Goal: Transaction & Acquisition: Subscribe to service/newsletter

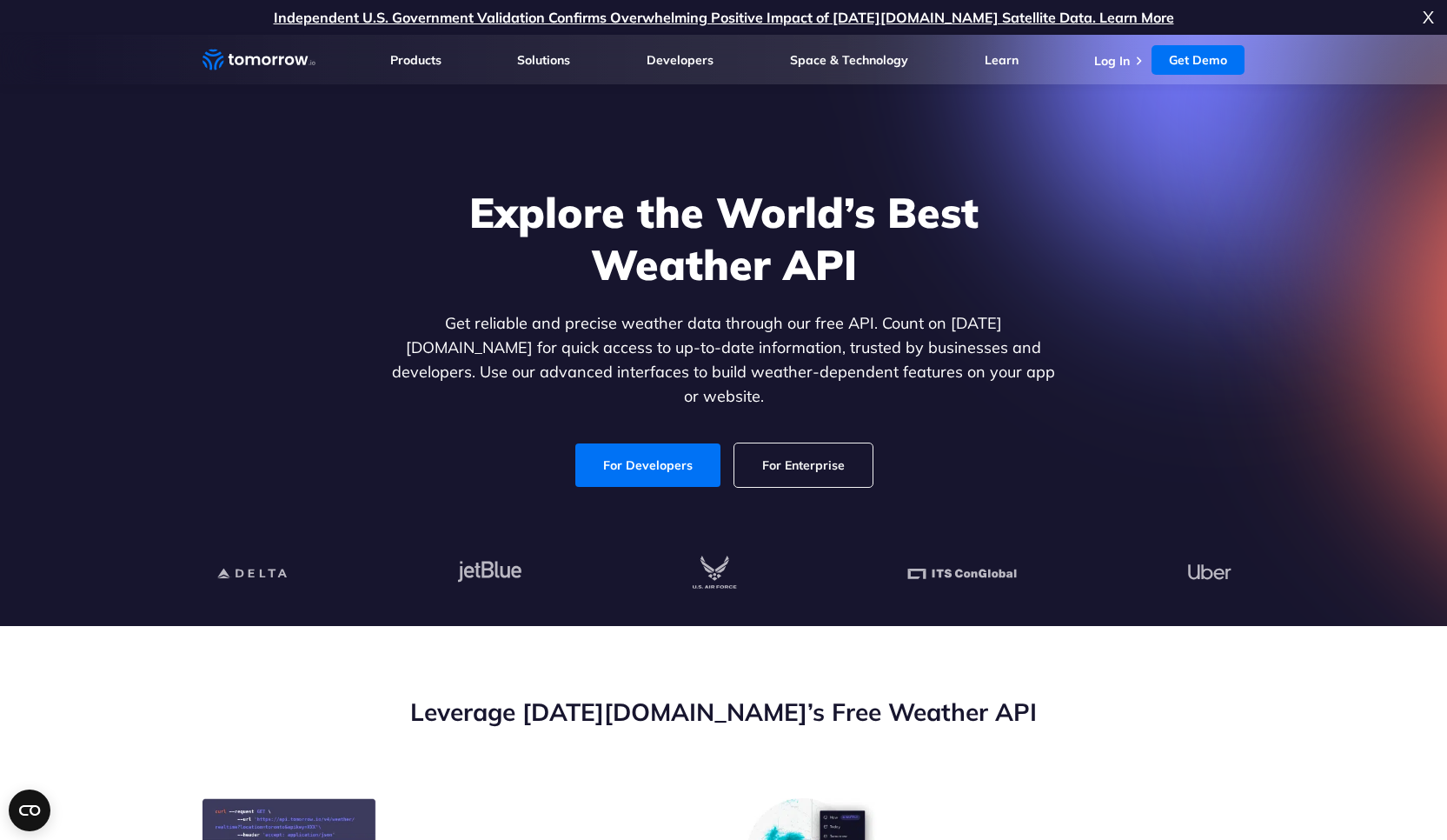
click at [1154, 595] on div at bounding box center [724, 574] width 1071 height 105
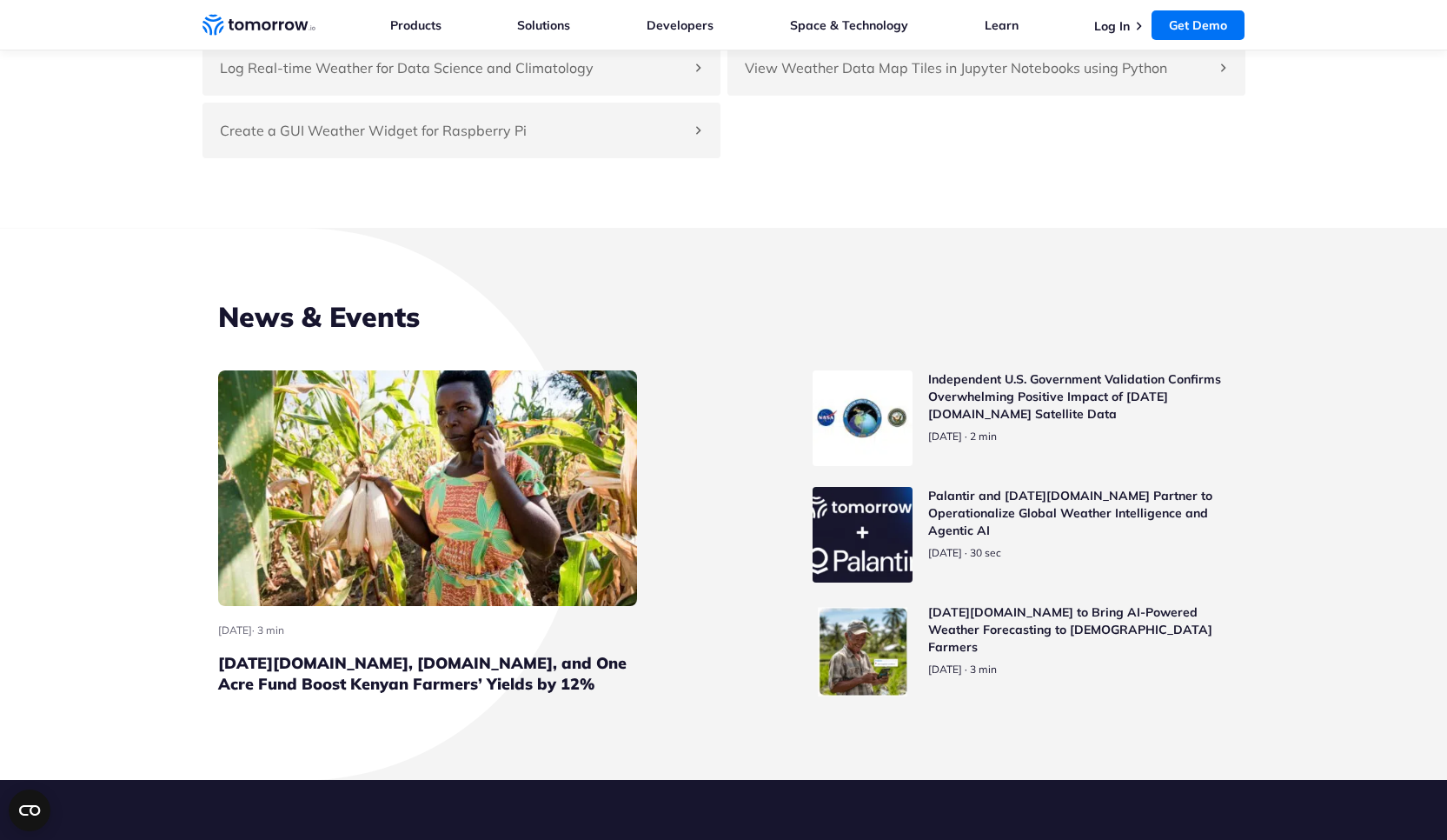
scroll to position [8089, 0]
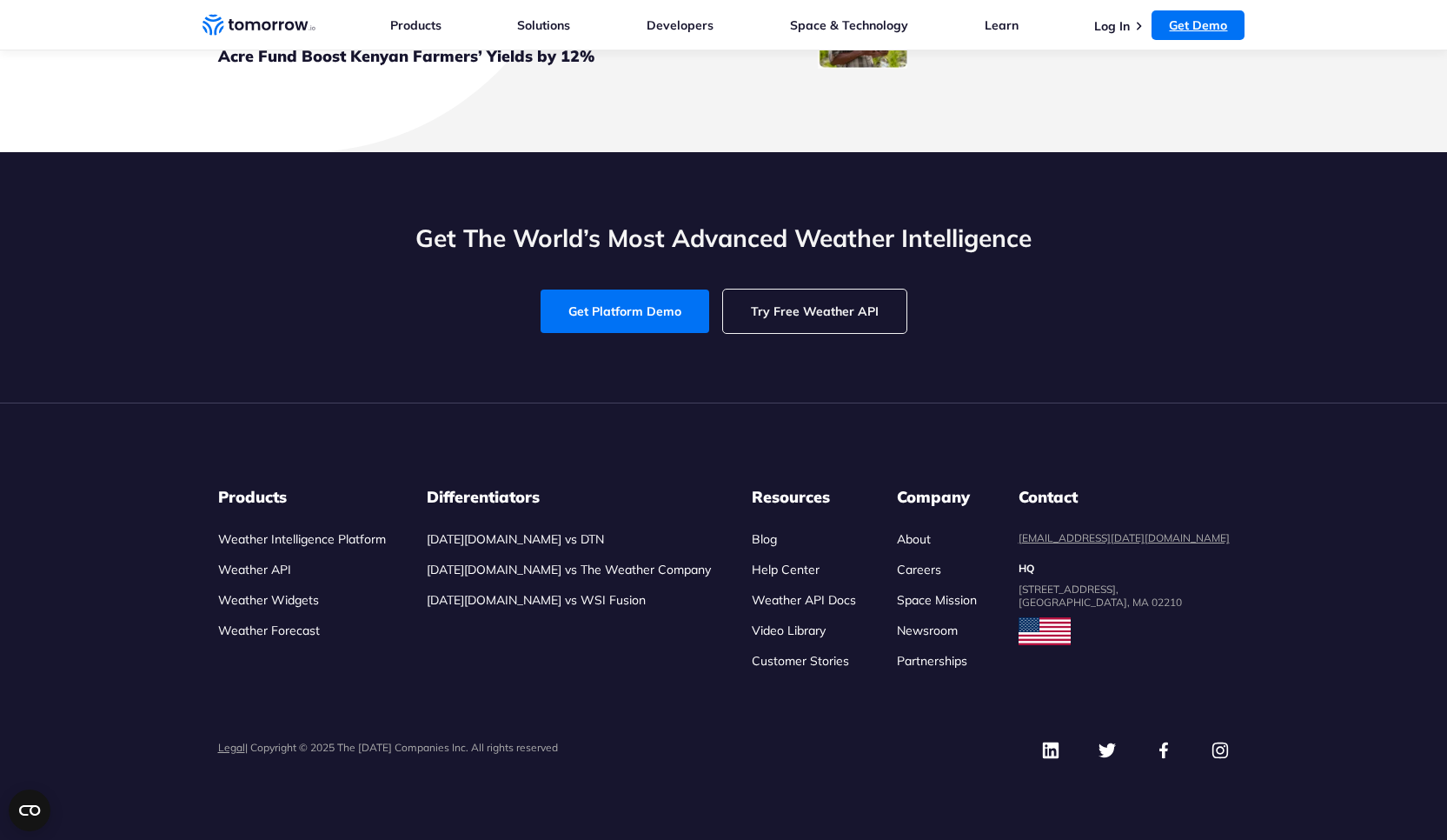
click at [1189, 23] on link "Get Demo" at bounding box center [1198, 25] width 93 height 29
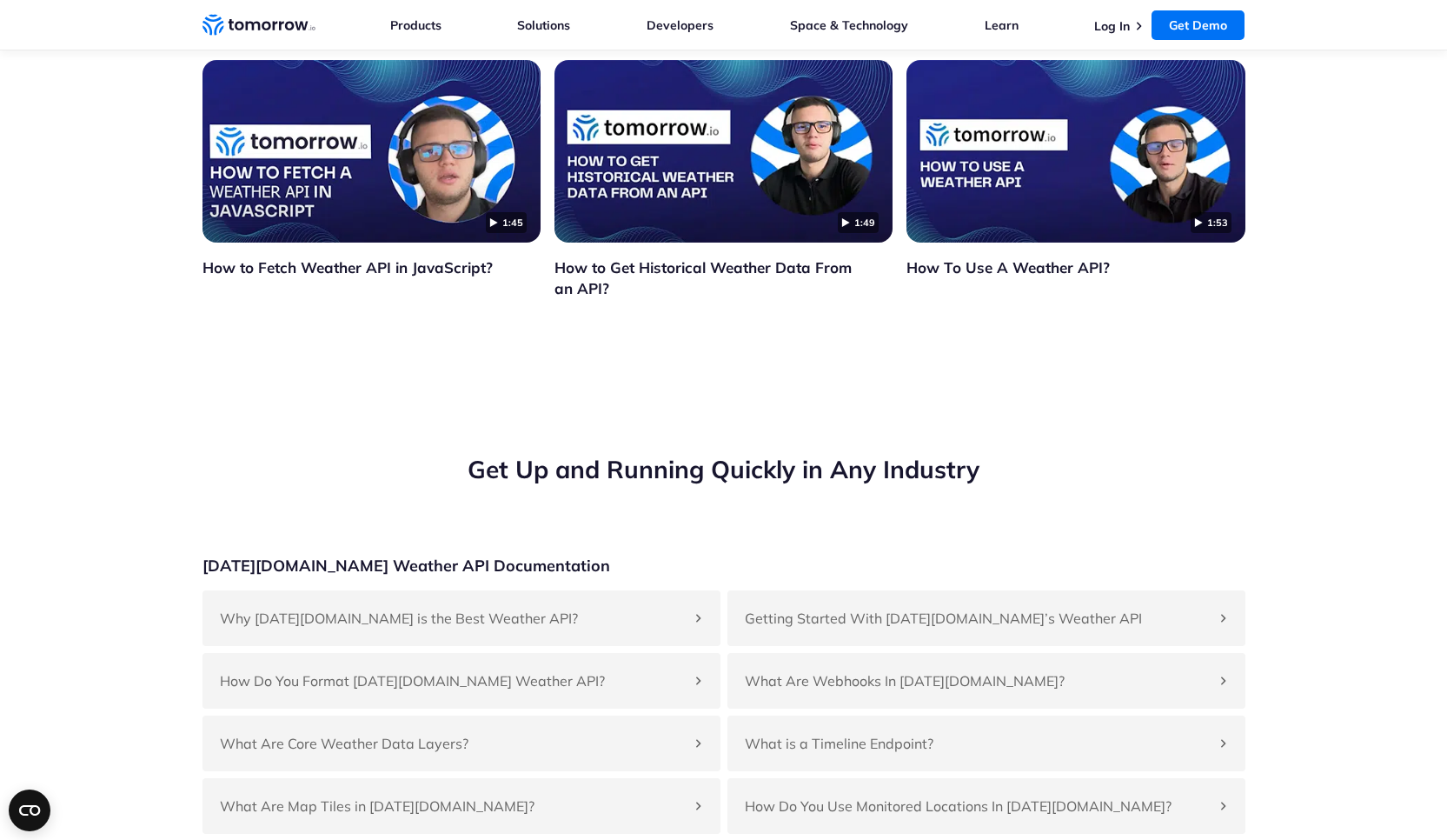
scroll to position [5951, 0]
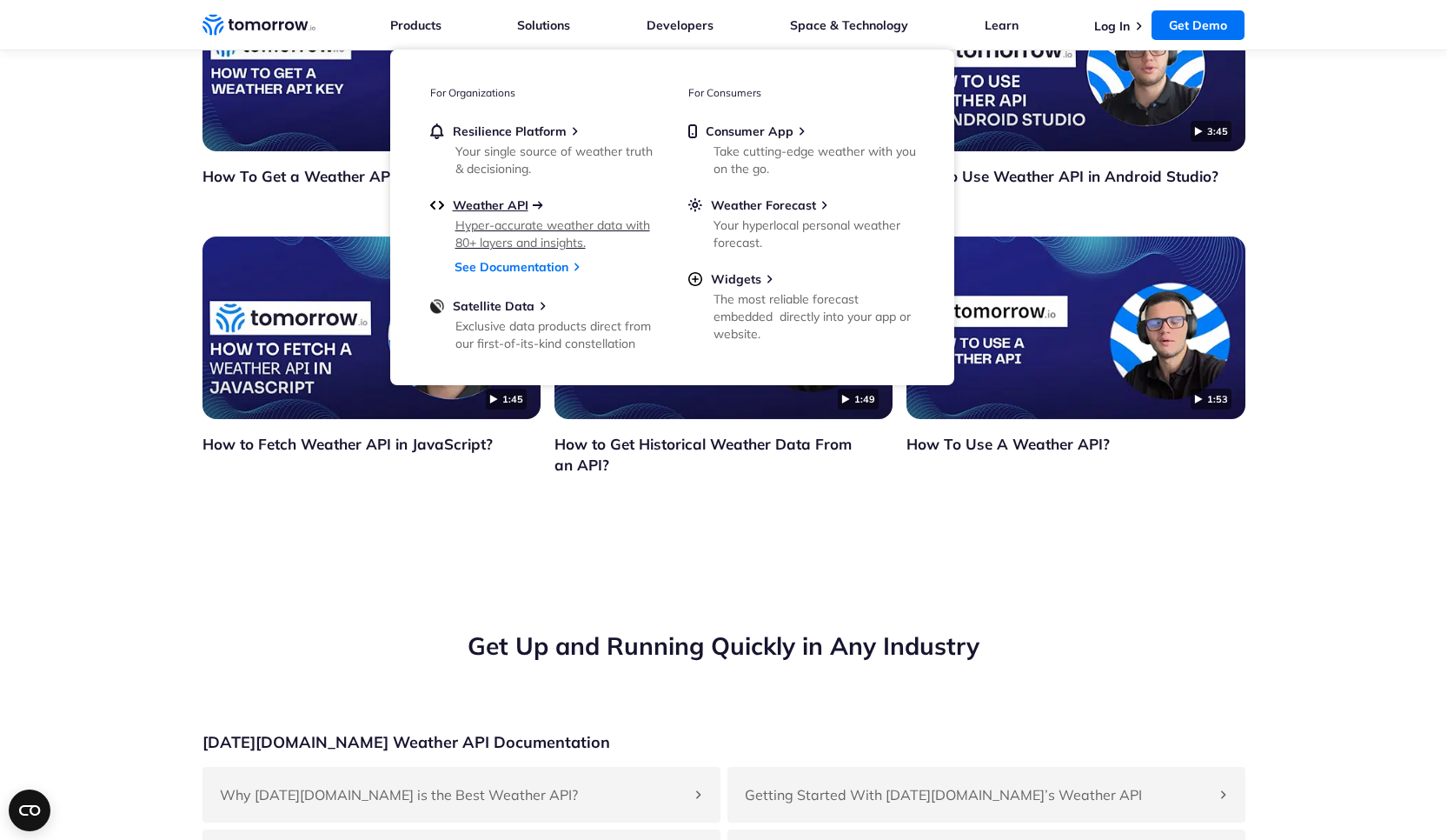
click at [502, 207] on span "Weather API" at bounding box center [491, 205] width 76 height 16
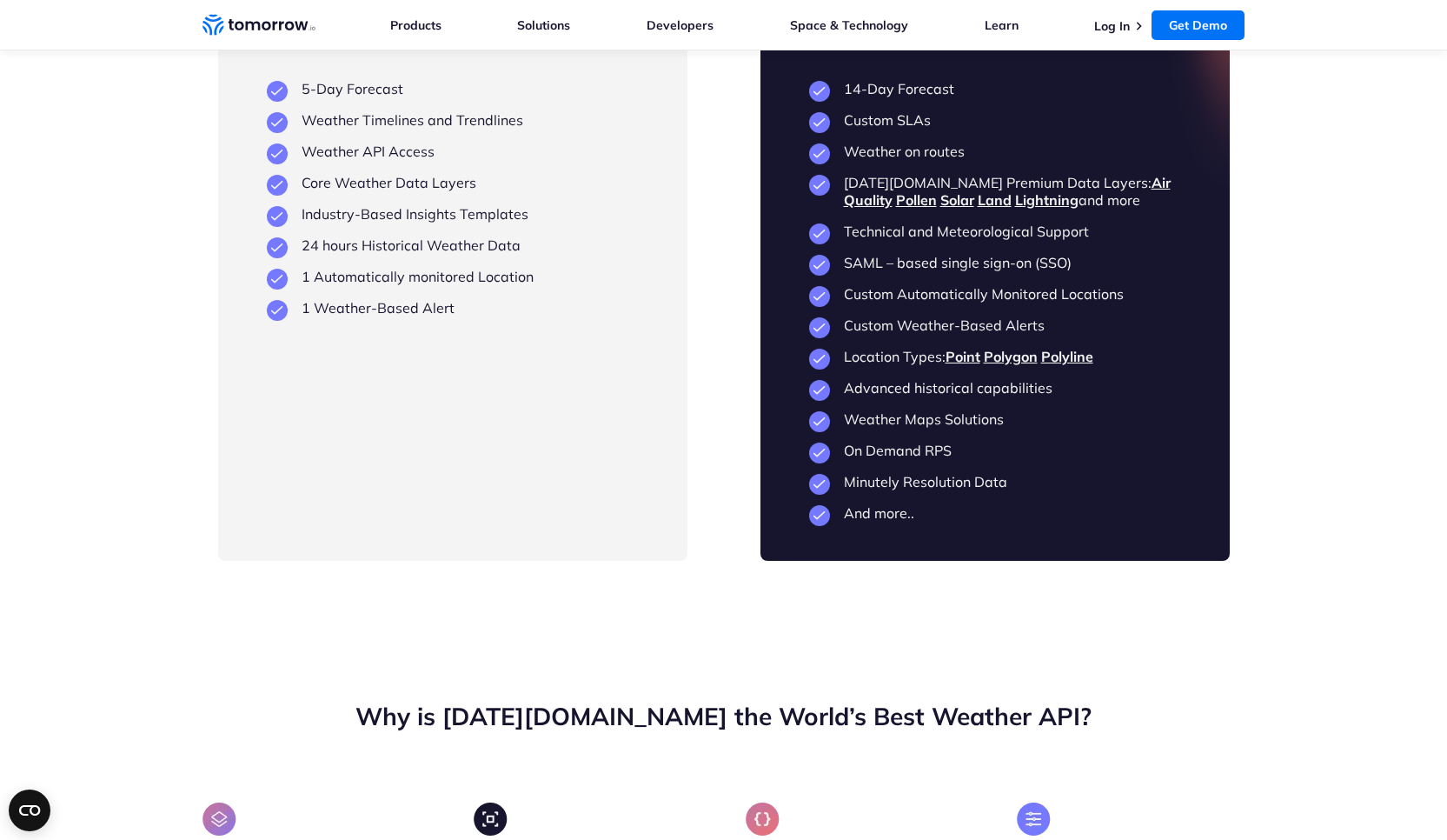
scroll to position [4178, 0]
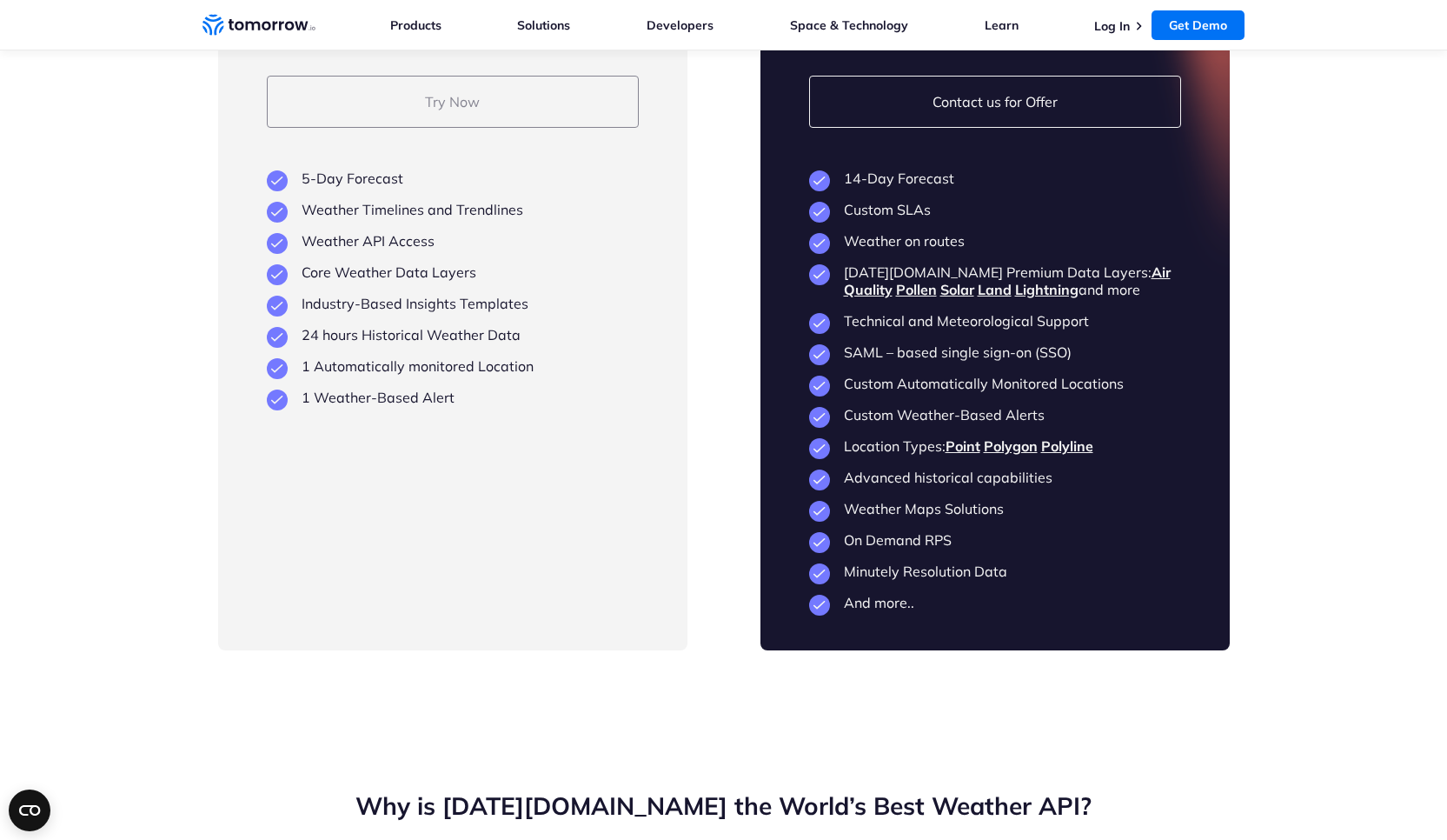
click at [462, 128] on link "Try Now" at bounding box center [453, 102] width 372 height 53
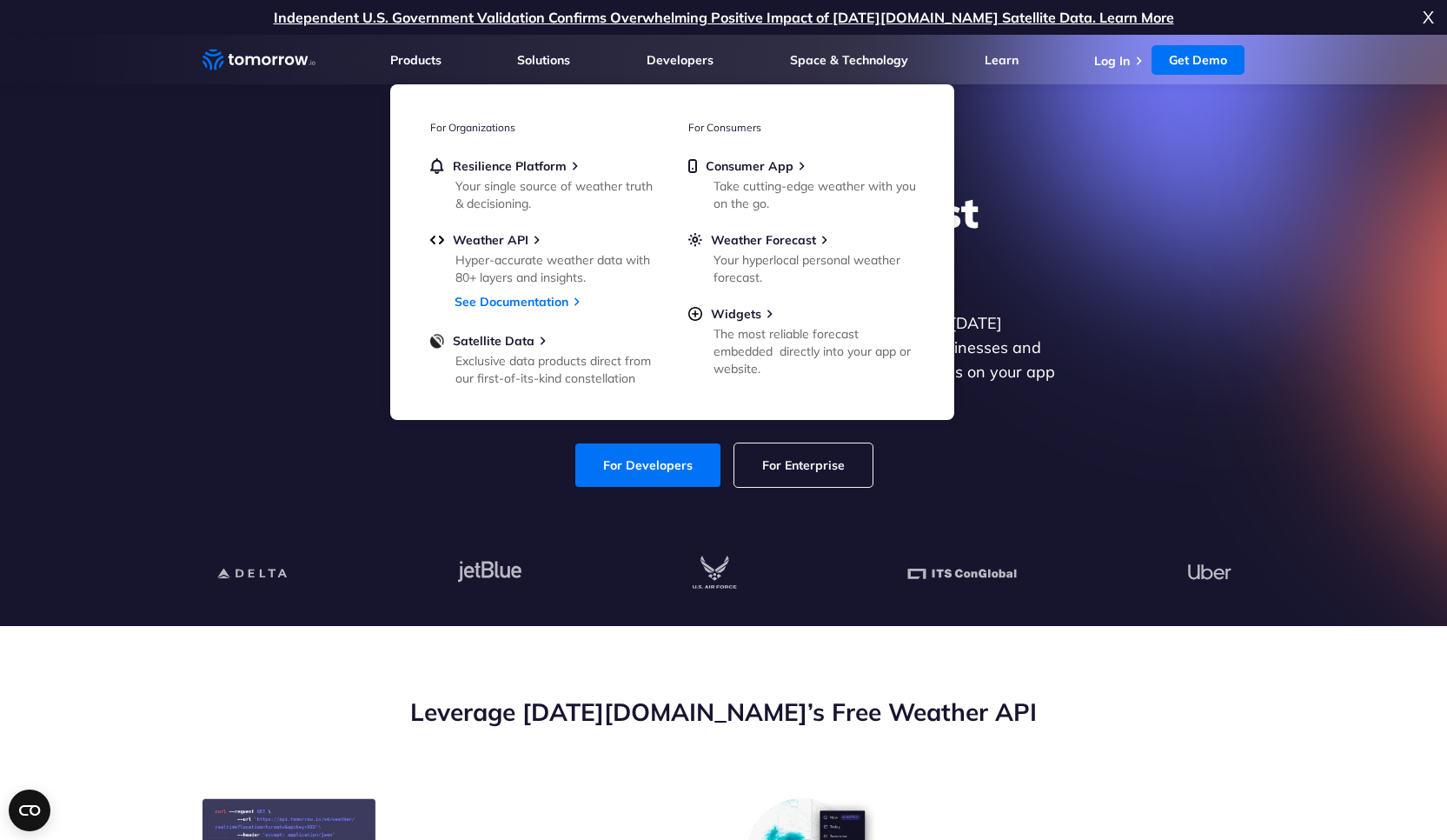
click at [231, 68] on icon "Weather Intelligence Solutions" at bounding box center [259, 59] width 113 height 21
